Goal: Task Accomplishment & Management: Use online tool/utility

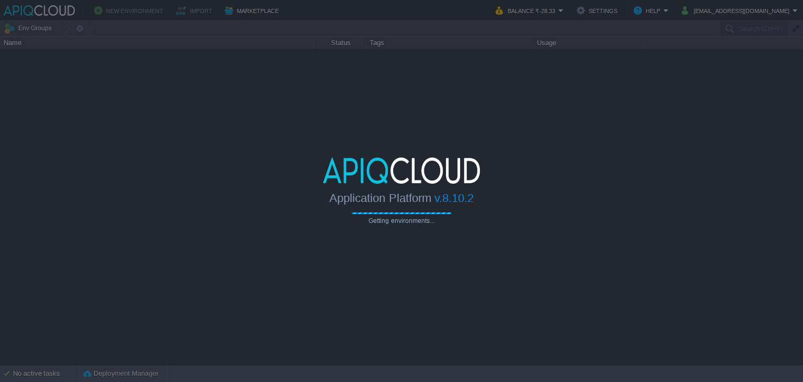
type input "Search (Ctrl+F)"
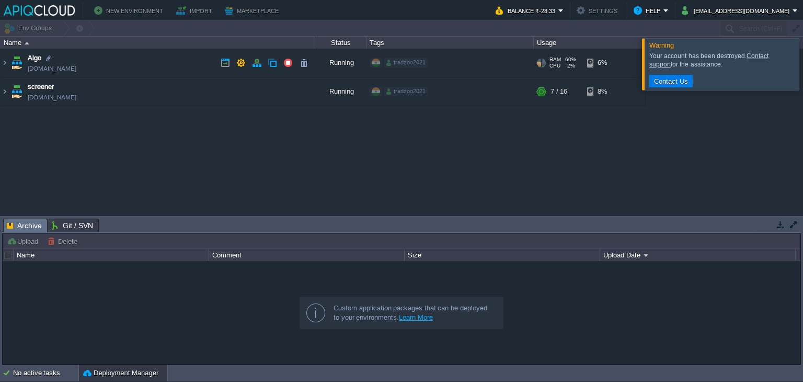
click at [190, 65] on td "Algo [DOMAIN_NAME]" at bounding box center [158, 63] width 314 height 29
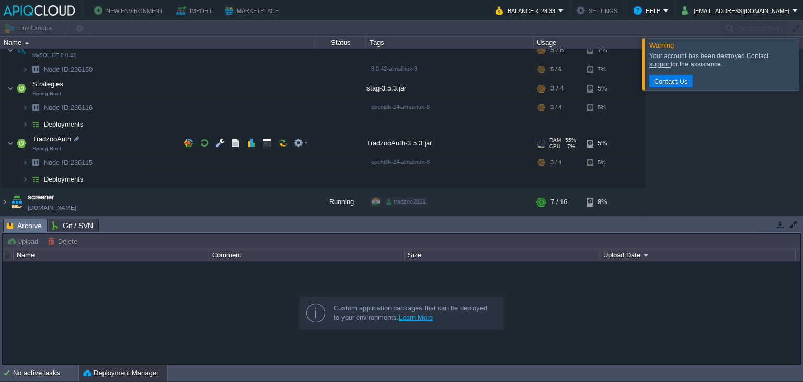
scroll to position [91, 0]
click at [234, 161] on button "button" at bounding box center [235, 161] width 9 height 9
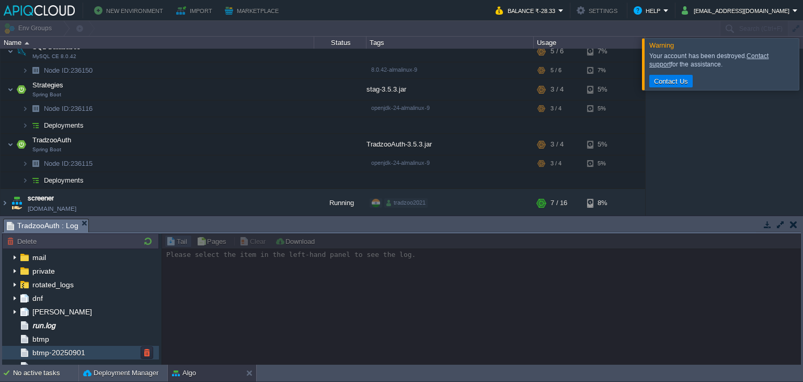
scroll to position [40, 0]
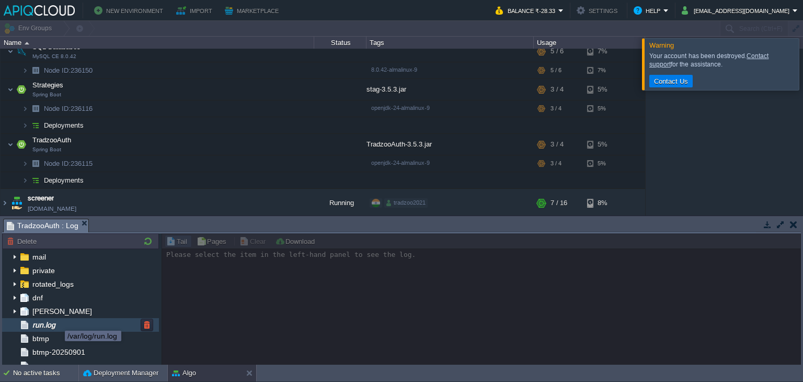
click at [57, 321] on span "run.log" at bounding box center [43, 324] width 27 height 9
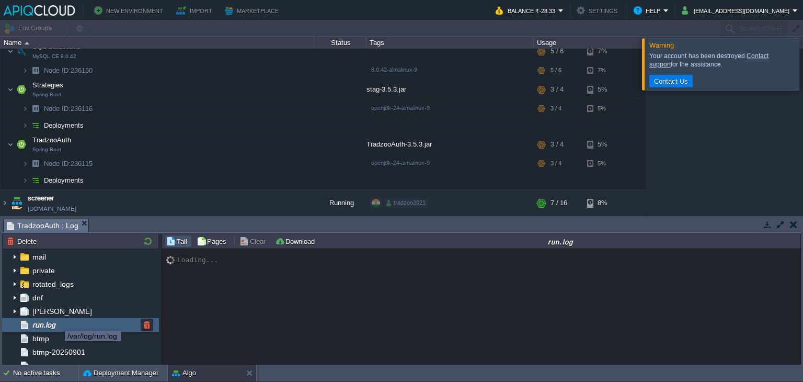
click at [57, 321] on span "run.log" at bounding box center [43, 324] width 27 height 9
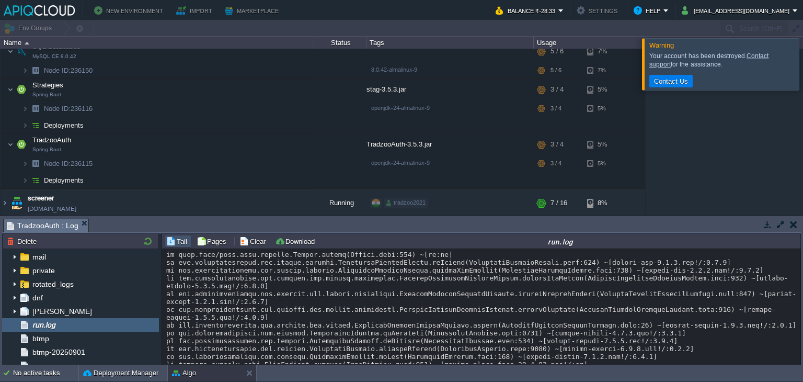
scroll to position [8395, 0]
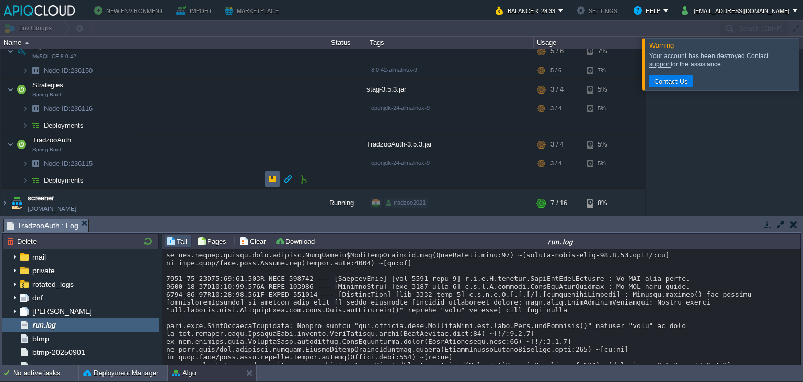
click at [267, 179] on td at bounding box center [272, 179] width 16 height 16
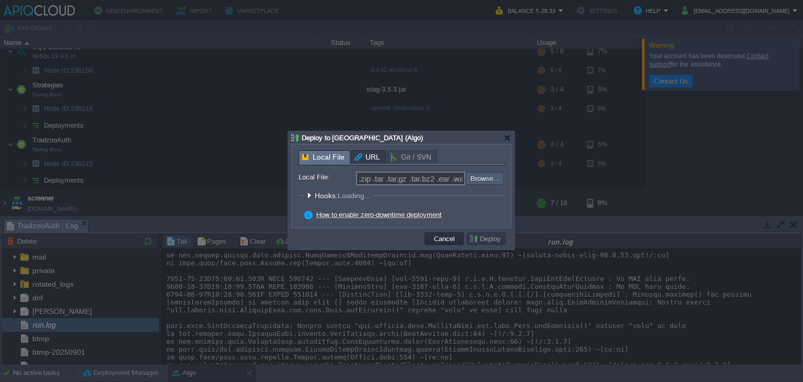
click at [501, 178] on input "file" at bounding box center [438, 178] width 132 height 13
type input "C:\fakepath\TradzooAuth-3.5.3.jar"
type input "TradzooAuth-3.5.3.jar"
click at [476, 239] on button "Deploy" at bounding box center [486, 238] width 35 height 9
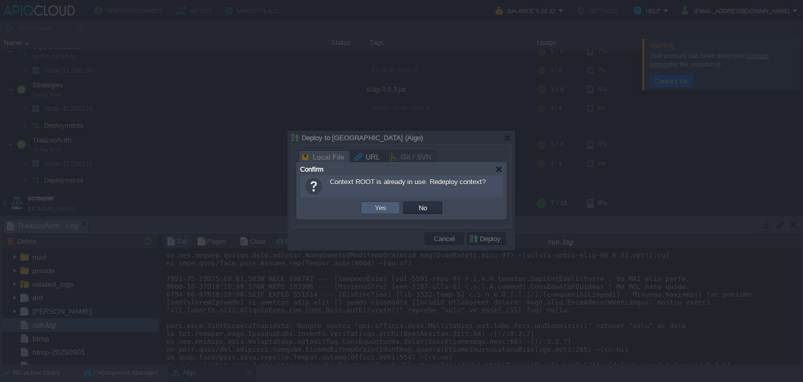
click at [389, 207] on td "Yes" at bounding box center [380, 207] width 39 height 13
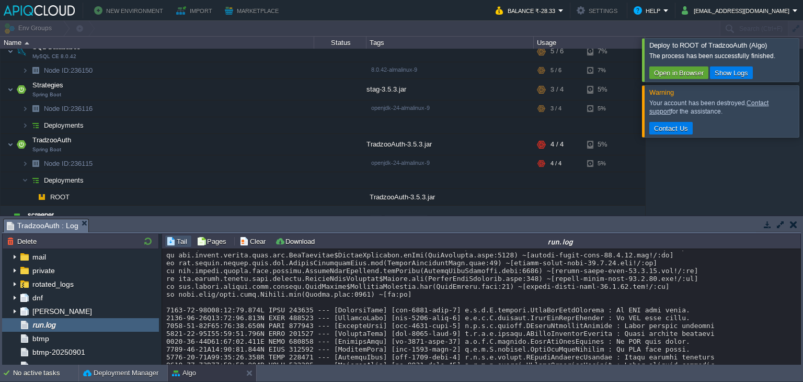
scroll to position [10578, 0]
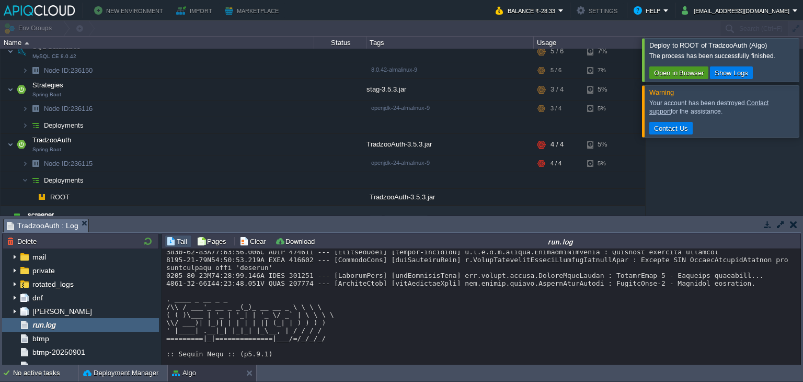
click at [684, 74] on button "Open in Browser" at bounding box center [679, 72] width 56 height 9
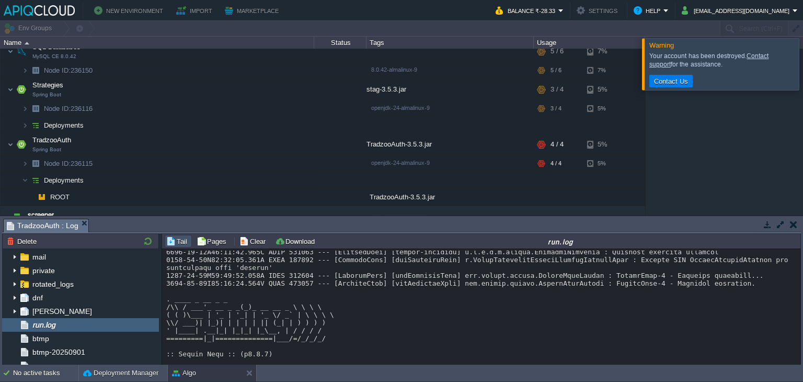
scroll to position [10602, 0]
